Goal: Task Accomplishment & Management: Manage account settings

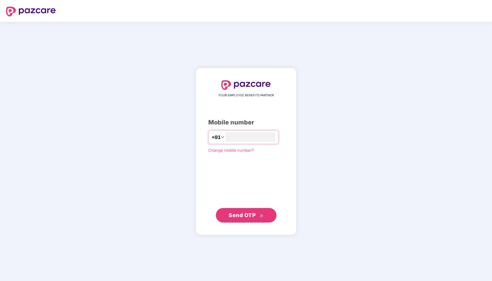
type input "**********"
click at [239, 213] on span "Send OTP" at bounding box center [242, 215] width 27 height 6
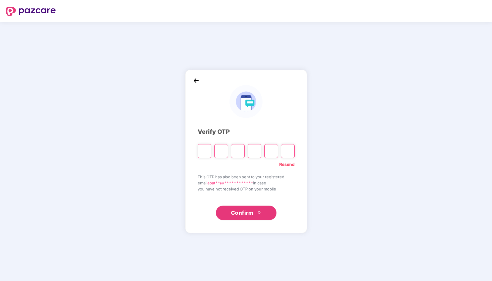
type input "*"
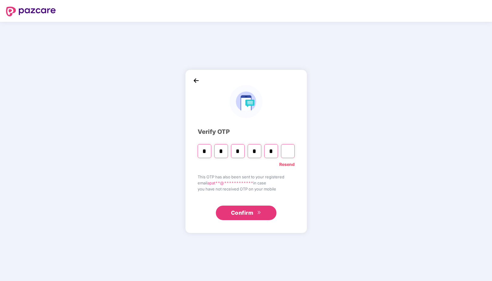
type input "*"
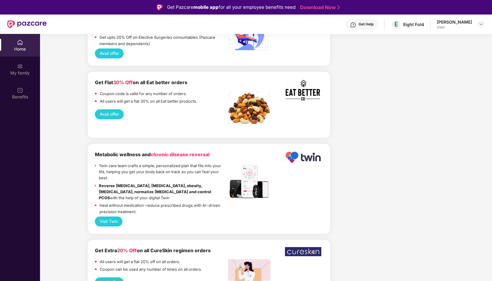
scroll to position [1329, 0]
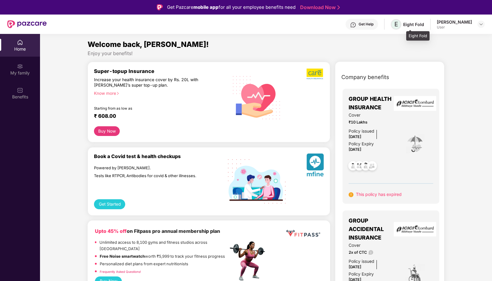
click at [398, 25] on span "E" at bounding box center [396, 24] width 4 height 7
click at [424, 24] on div "Eight Fold" at bounding box center [413, 25] width 21 height 6
click at [369, 195] on span "This policy has expired" at bounding box center [379, 194] width 46 height 5
click at [107, 92] on div "Know more" at bounding box center [159, 93] width 130 height 4
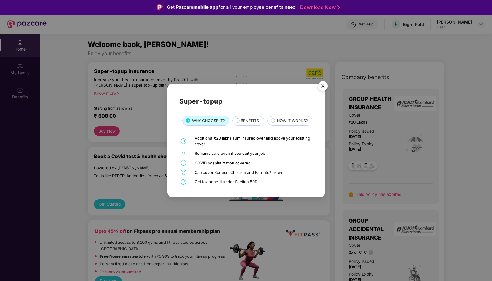
click at [254, 118] on span "BENEFITS" at bounding box center [250, 121] width 18 height 6
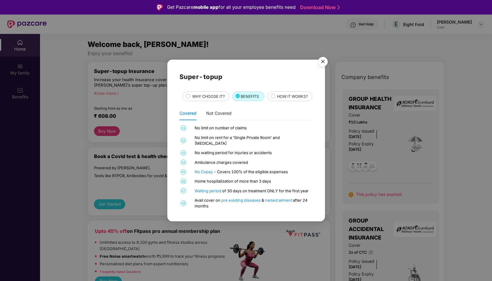
click at [277, 100] on span "HOW IT WORKS?" at bounding box center [292, 97] width 31 height 6
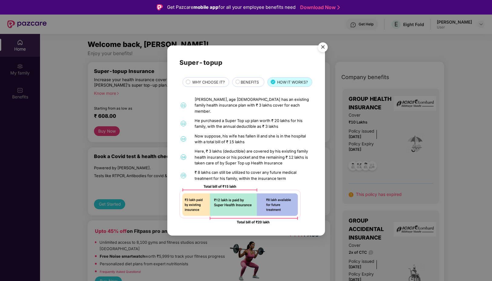
click at [325, 42] on img "Close" at bounding box center [322, 48] width 17 height 17
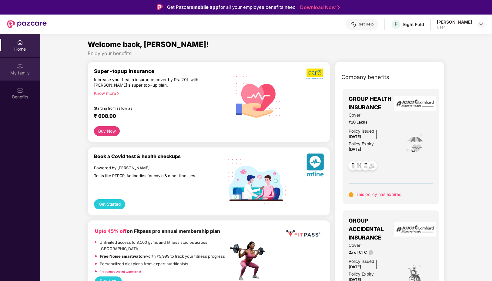
click at [20, 69] on div "My family" at bounding box center [20, 69] width 40 height 23
